Goal: Task Accomplishment & Management: Use online tool/utility

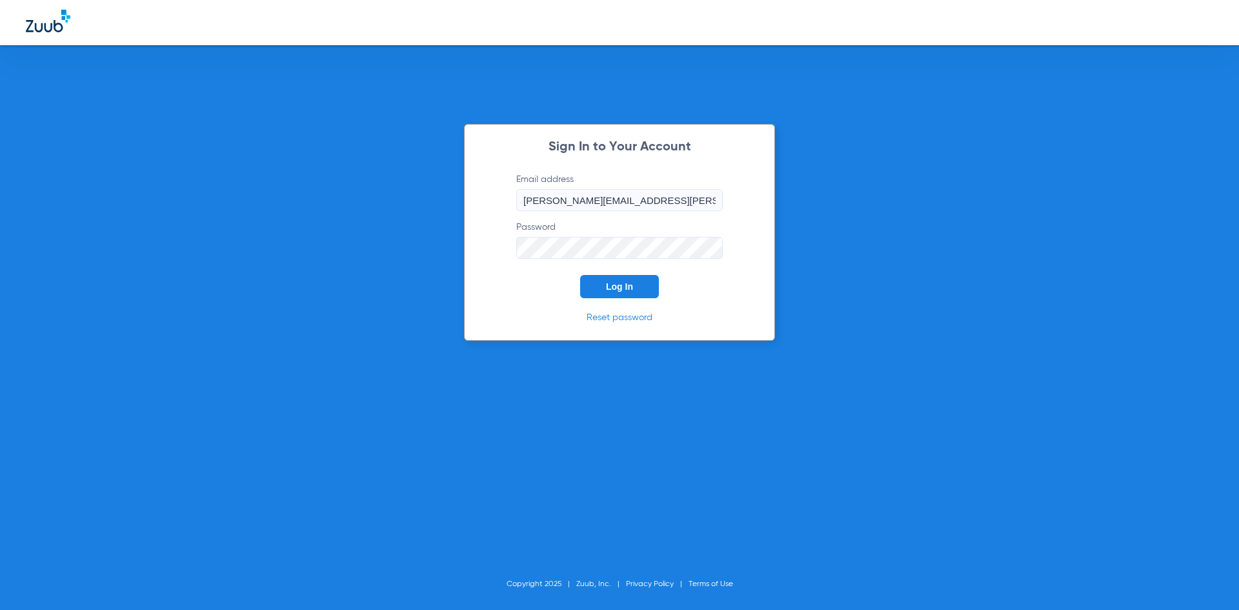
click at [625, 305] on div "Sign In to Your Account Email address [PERSON_NAME][EMAIL_ADDRESS][PERSON_NAME]…" at bounding box center [619, 232] width 311 height 217
click at [629, 299] on div "Sign In to Your Account Email address [PERSON_NAME][EMAIL_ADDRESS][PERSON_NAME]…" at bounding box center [619, 232] width 311 height 217
click at [636, 281] on button "Log In" at bounding box center [619, 286] width 79 height 23
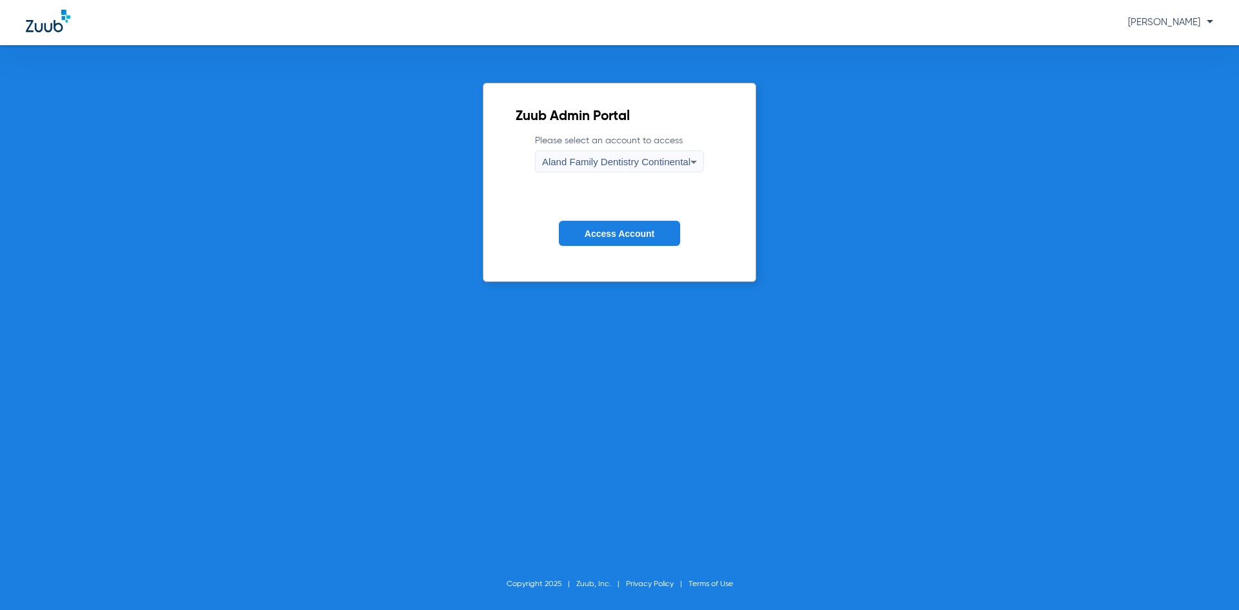
click at [635, 157] on span "Aland Family Dentistry Continental" at bounding box center [616, 161] width 148 height 11
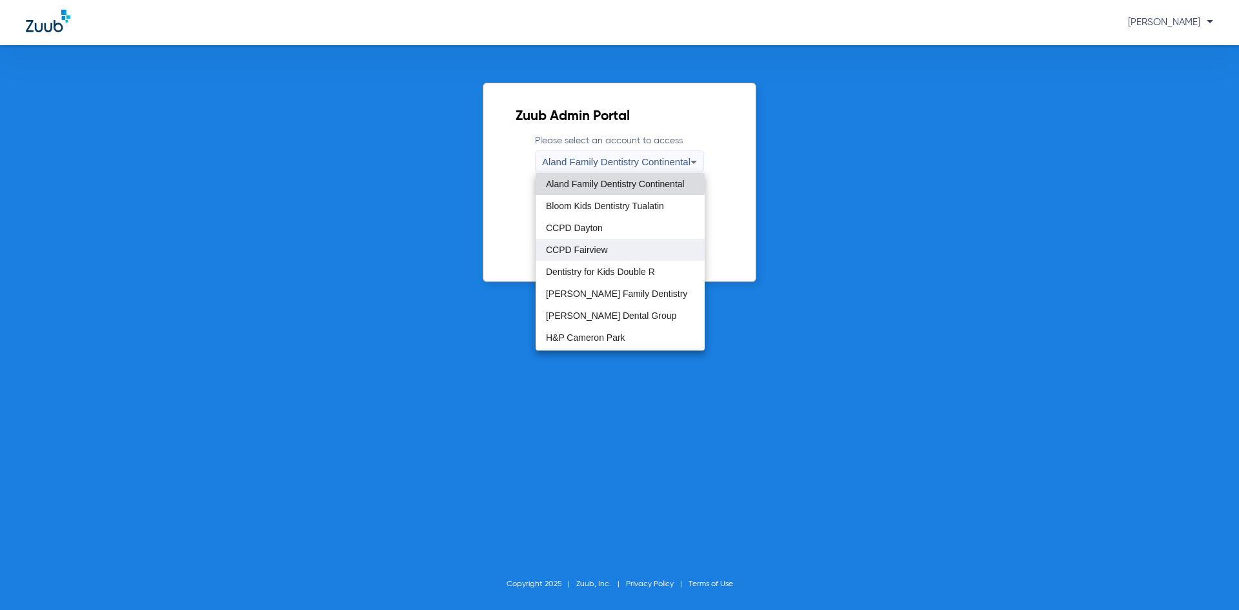
scroll to position [65, 0]
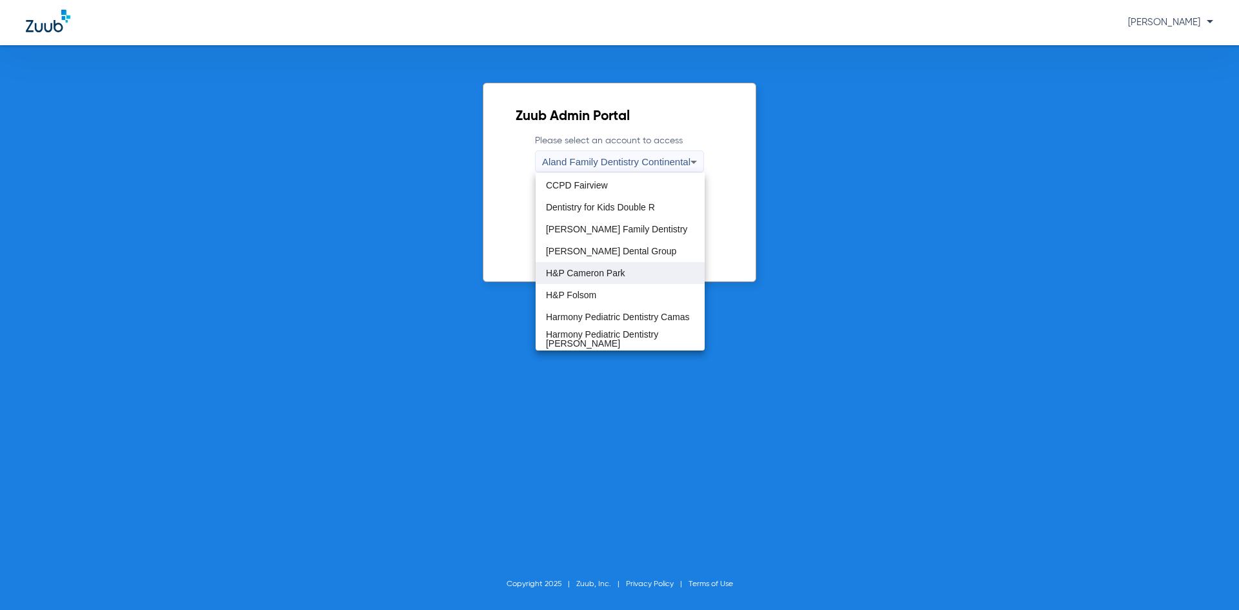
click at [604, 267] on mat-option "H&P Cameron Park" at bounding box center [620, 273] width 169 height 22
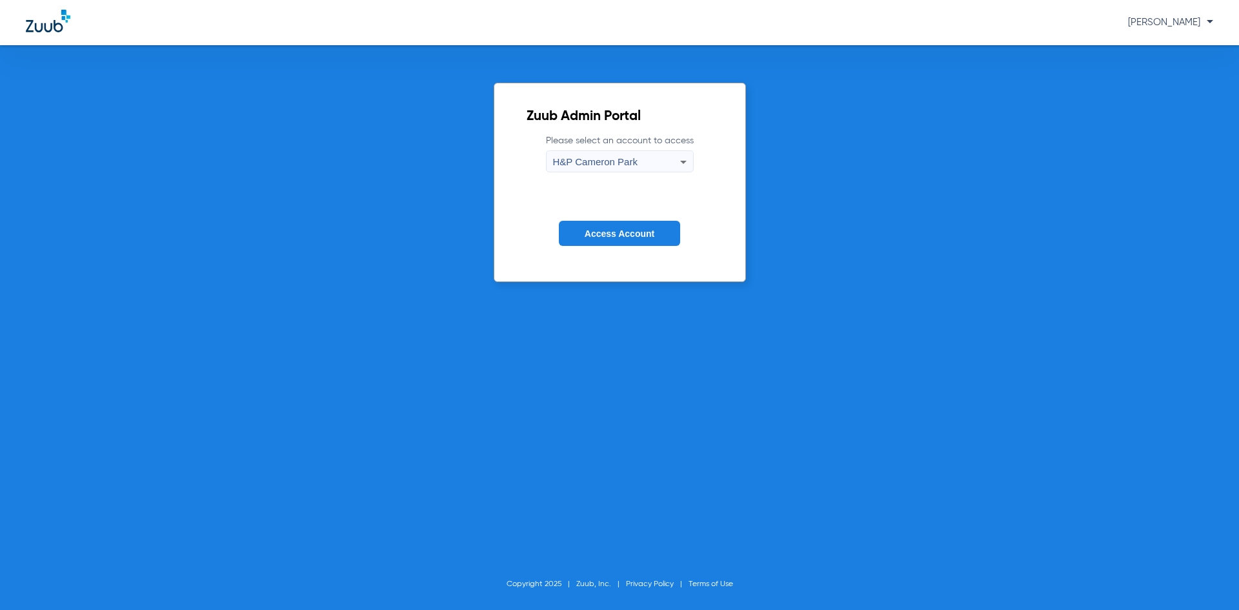
click at [620, 240] on button "Access Account" at bounding box center [619, 233] width 121 height 25
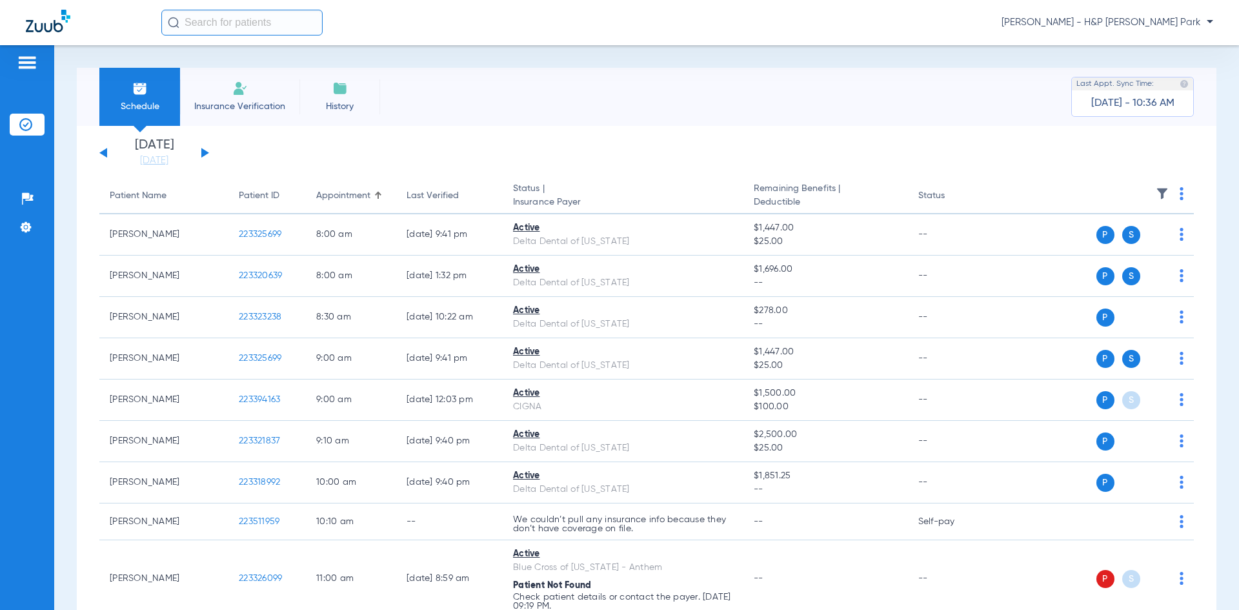
click at [204, 154] on button at bounding box center [205, 153] width 8 height 10
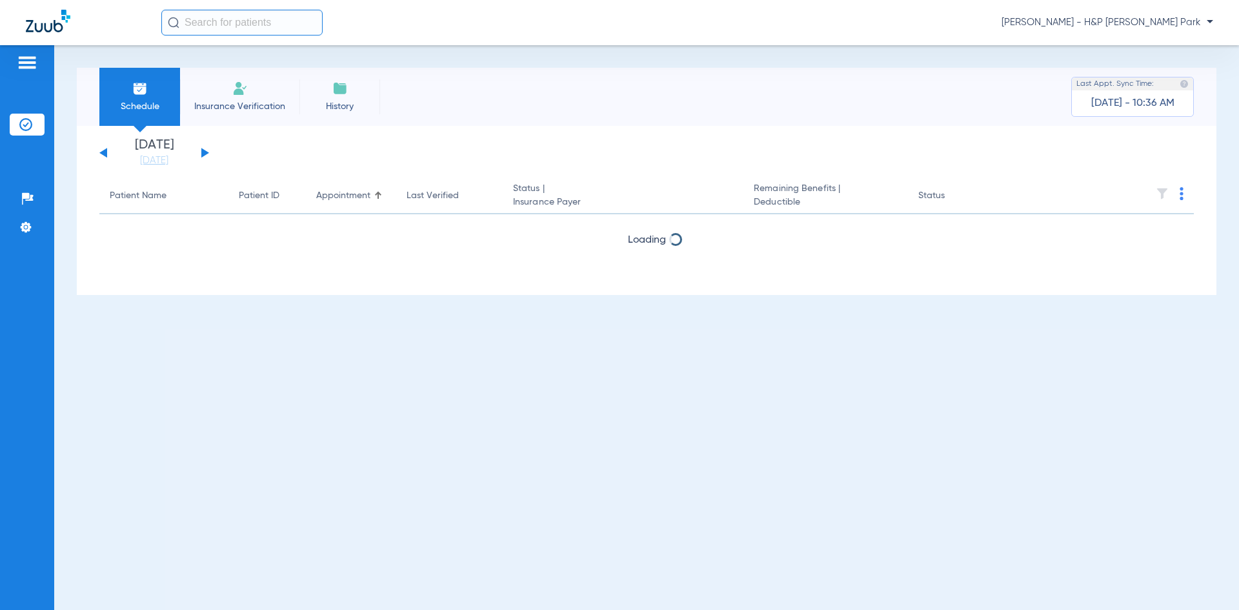
click at [204, 154] on button at bounding box center [205, 153] width 8 height 10
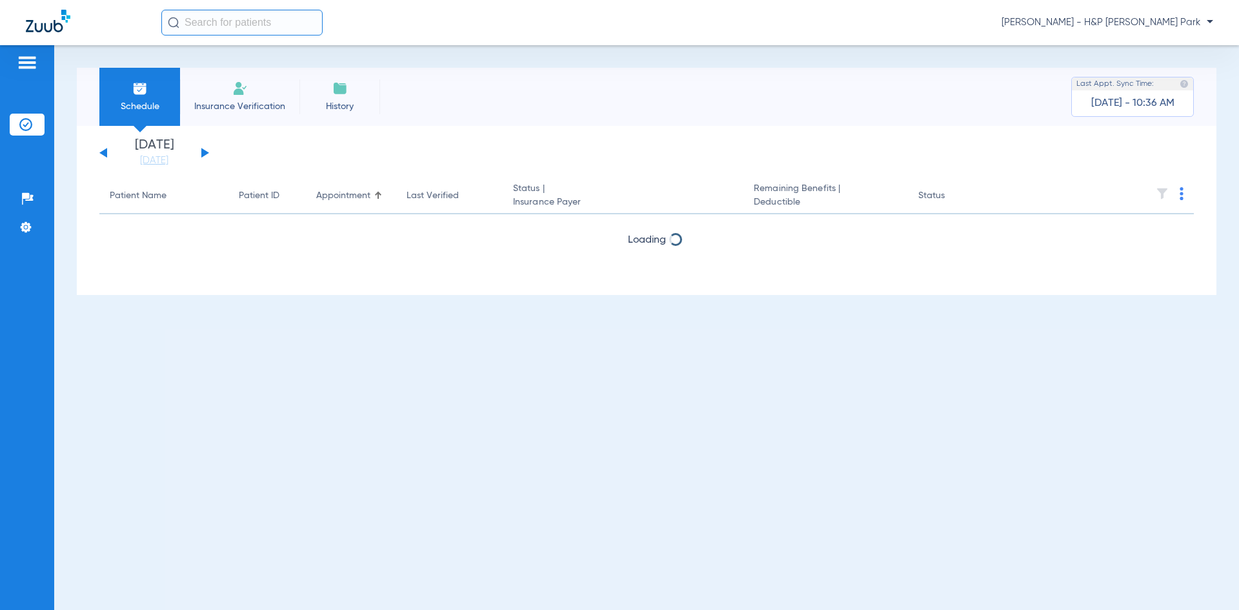
click at [204, 154] on button at bounding box center [205, 153] width 8 height 10
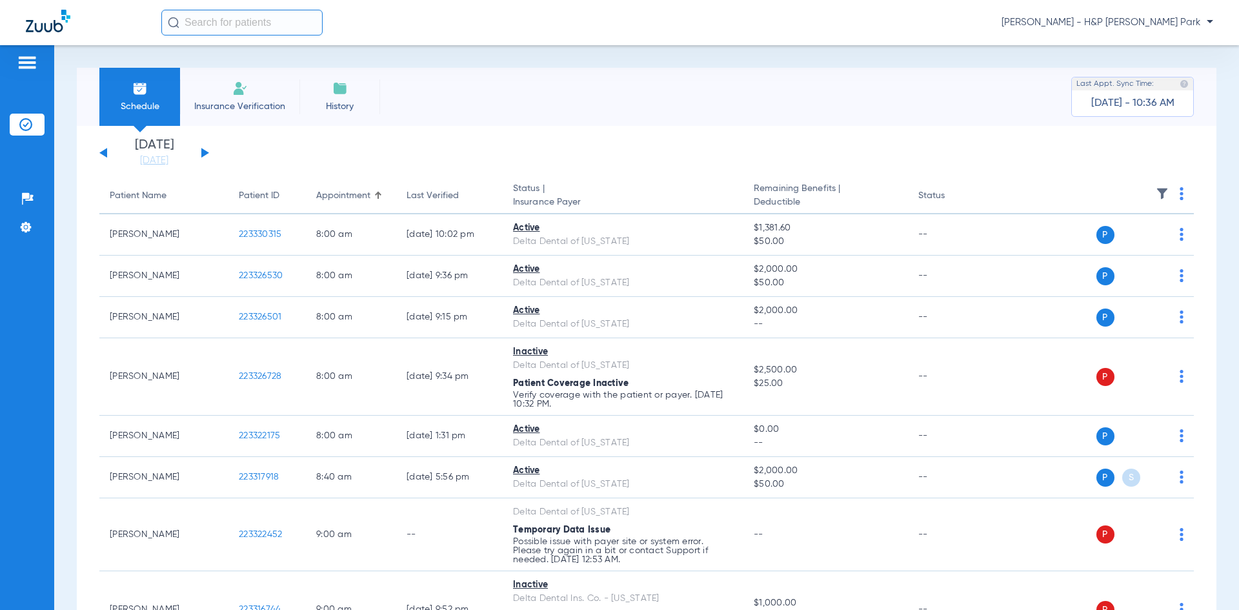
click at [1170, 194] on th at bounding box center [1094, 196] width 199 height 36
click at [1180, 193] on img at bounding box center [1182, 193] width 4 height 13
click at [1102, 240] on span "Verify All" at bounding box center [1122, 244] width 81 height 9
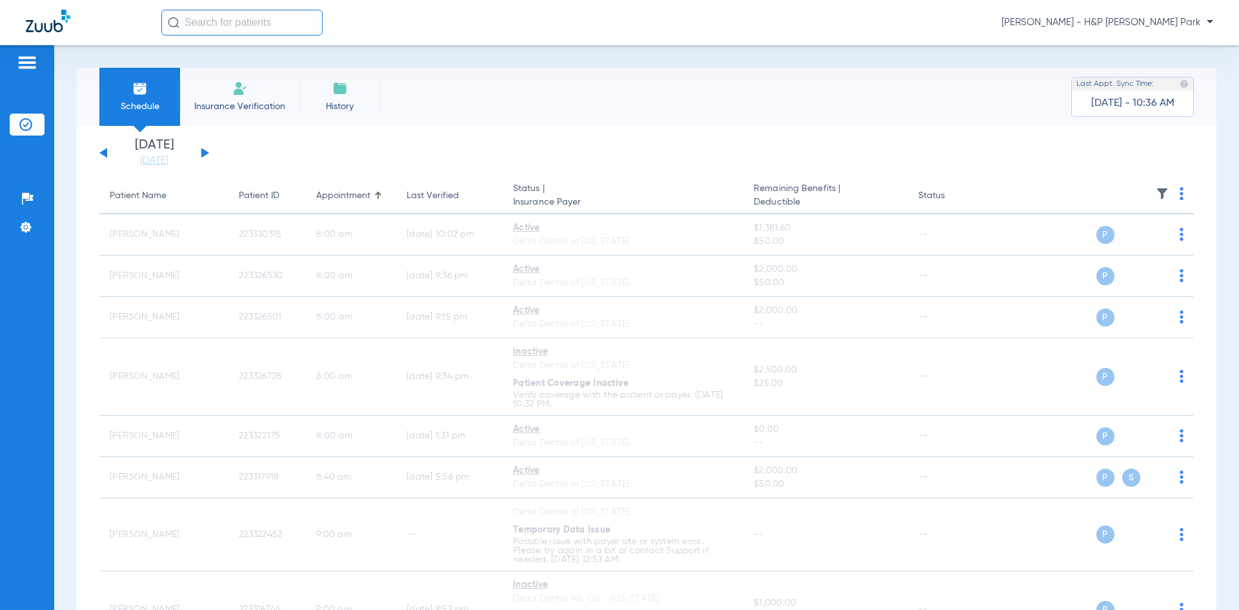
click at [1155, 26] on span "[PERSON_NAME] - H&P [PERSON_NAME] Park" at bounding box center [1108, 22] width 212 height 13
click at [1133, 44] on span "Account Selection" at bounding box center [1165, 45] width 72 height 9
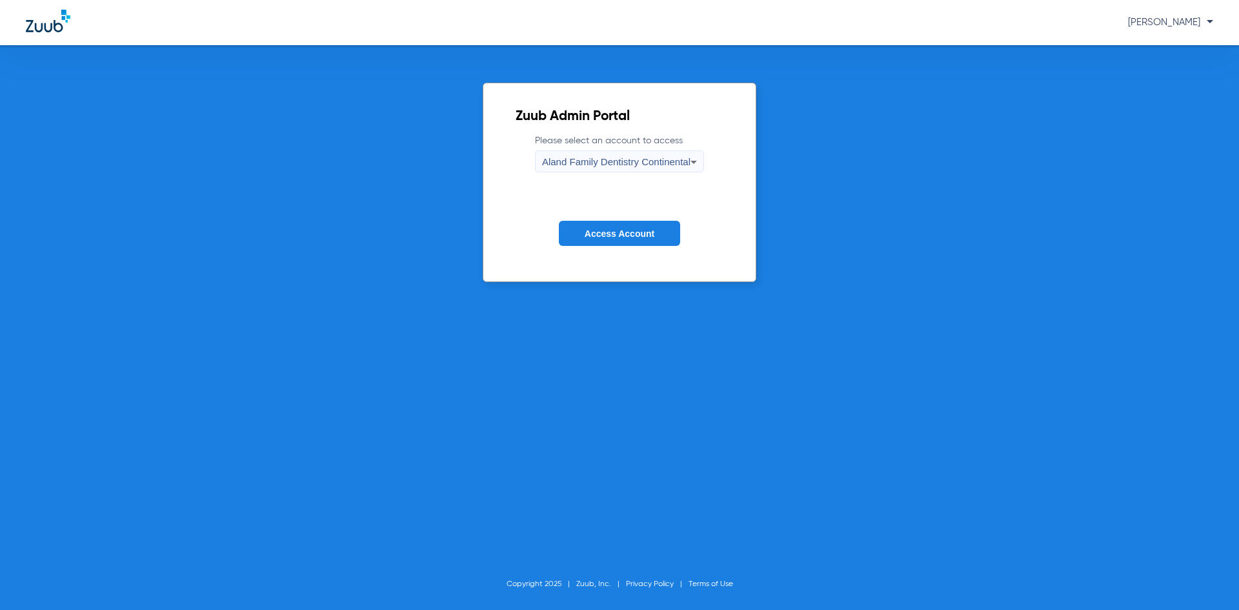
click at [680, 160] on span "Aland Family Dentistry Continental" at bounding box center [616, 161] width 148 height 11
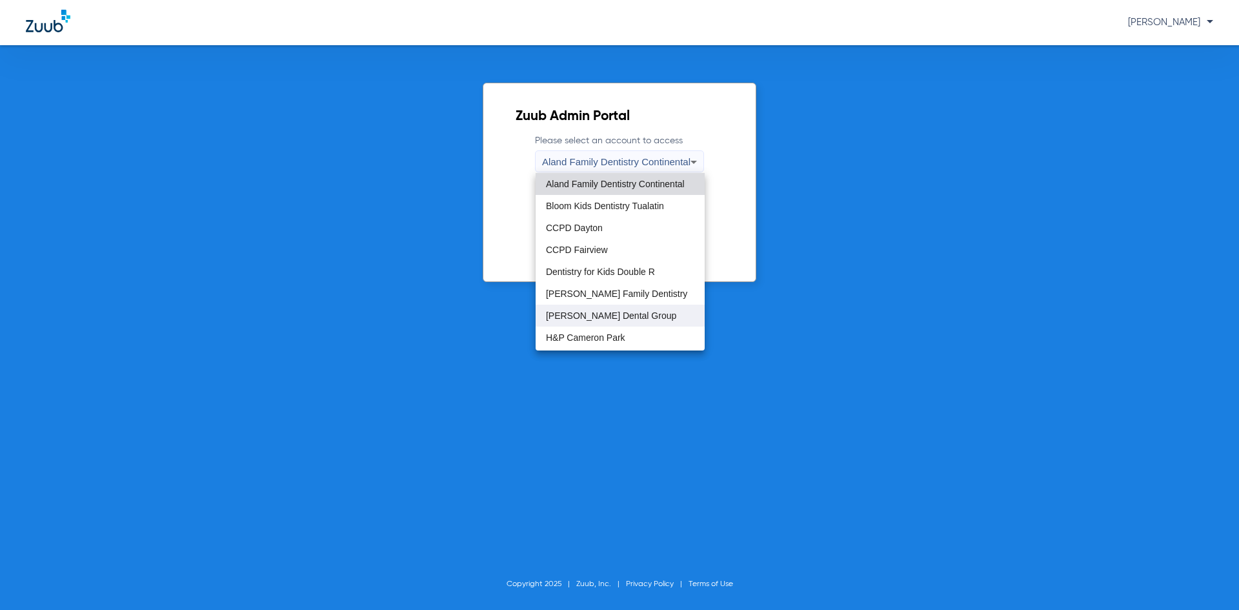
scroll to position [65, 0]
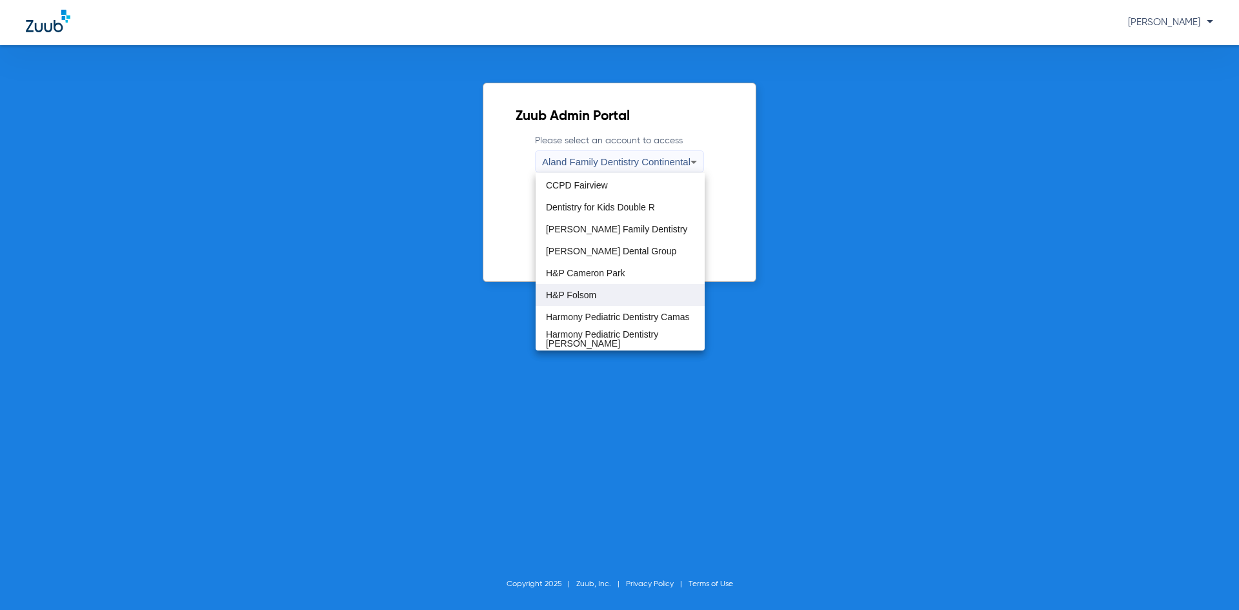
click at [592, 301] on mat-option "H&P Folsom" at bounding box center [620, 295] width 169 height 22
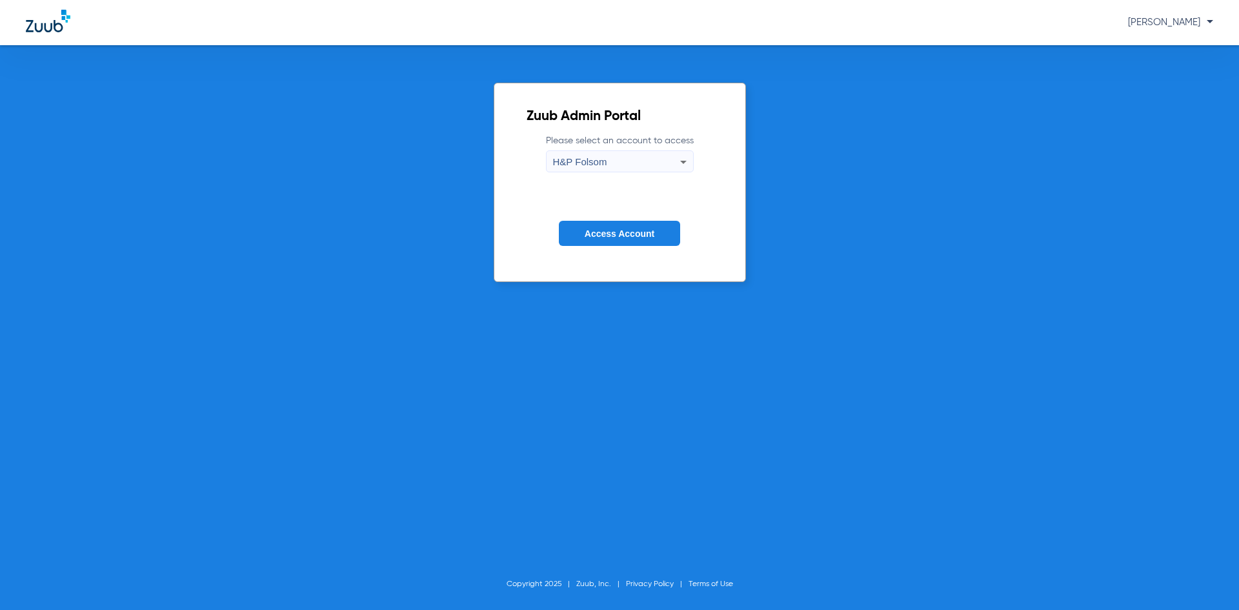
click at [602, 243] on button "Access Account" at bounding box center [619, 233] width 121 height 25
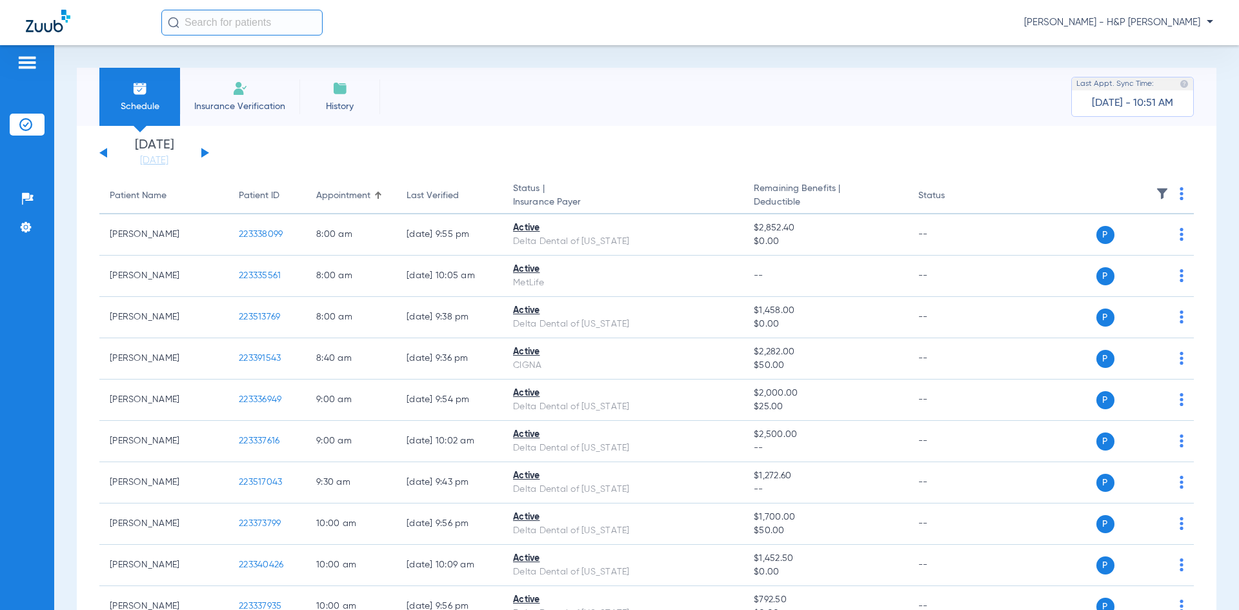
click at [202, 153] on button at bounding box center [205, 153] width 8 height 10
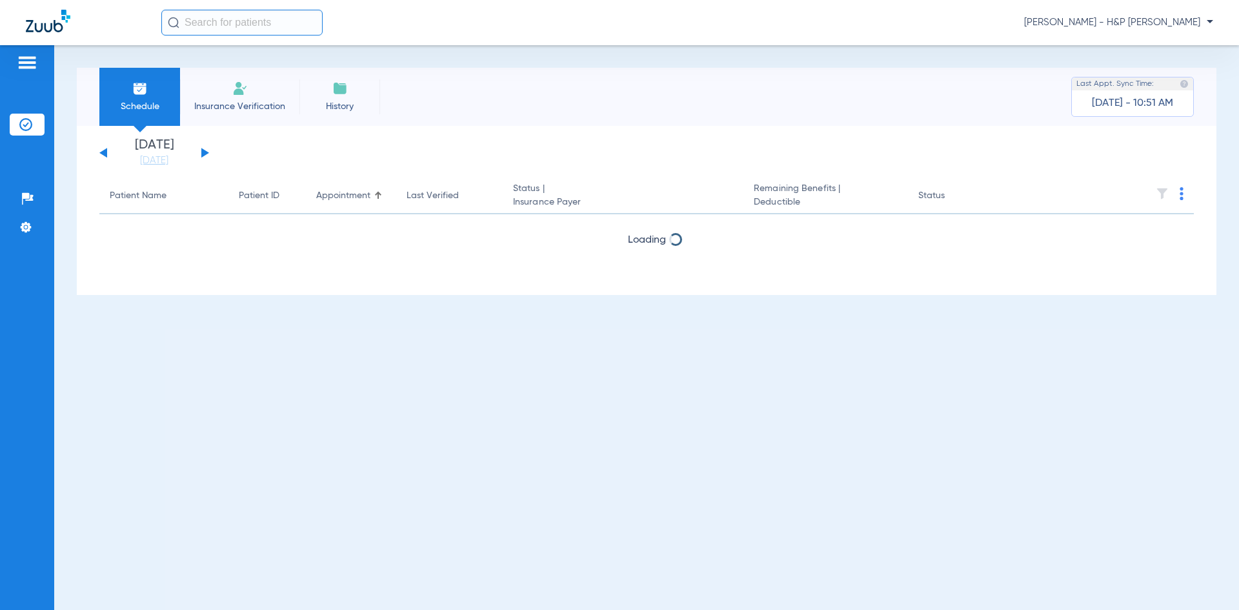
click at [202, 153] on button at bounding box center [205, 153] width 8 height 10
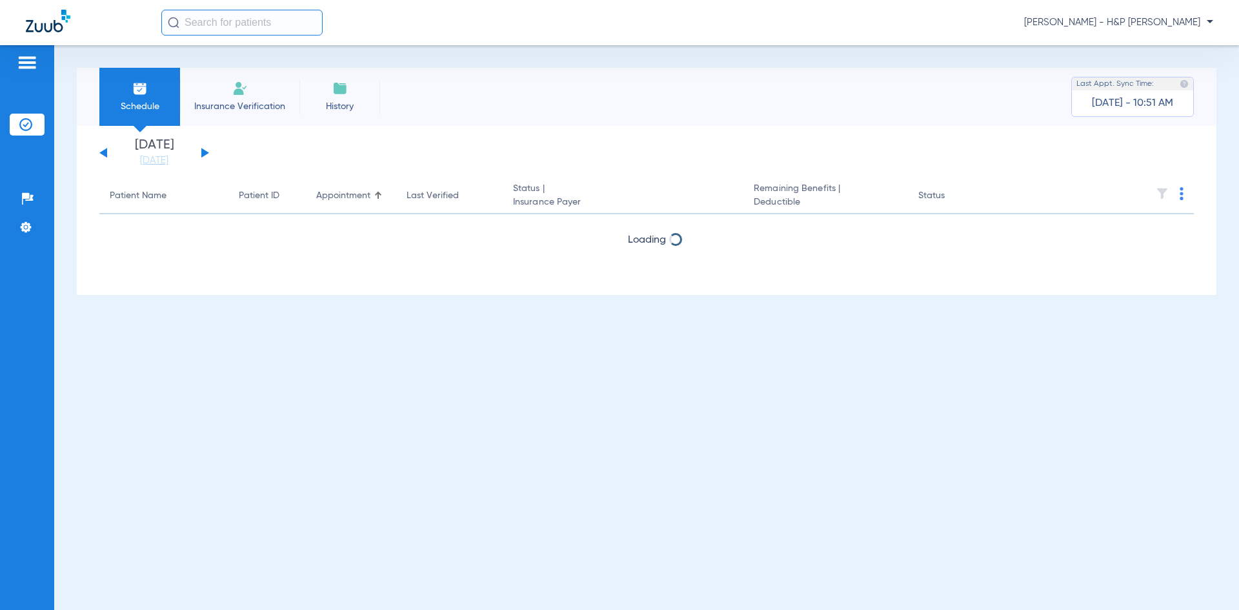
click at [202, 153] on button at bounding box center [205, 153] width 8 height 10
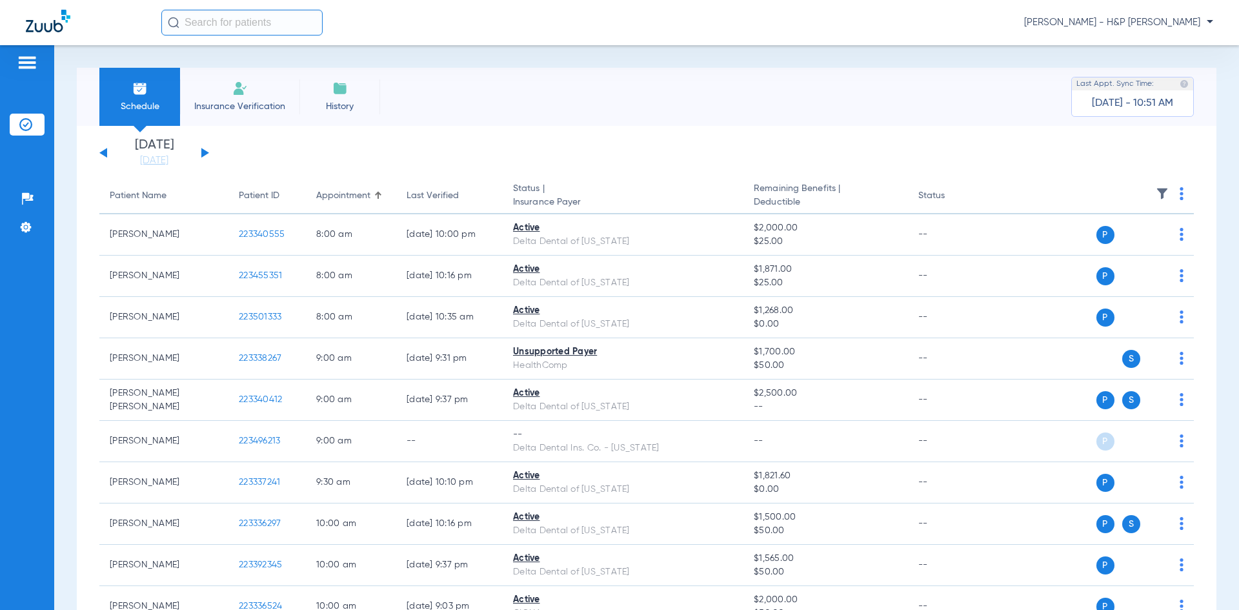
click at [1180, 194] on img at bounding box center [1182, 193] width 4 height 13
click at [1124, 242] on span "Verify All" at bounding box center [1122, 244] width 81 height 9
